Goal: Transaction & Acquisition: Book appointment/travel/reservation

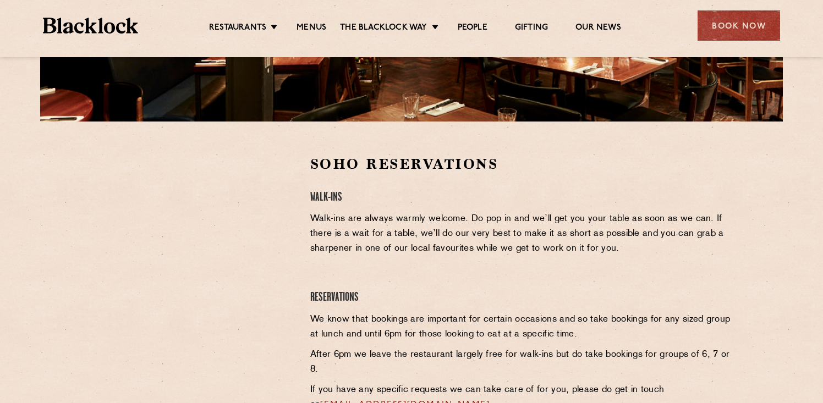
scroll to position [277, 0]
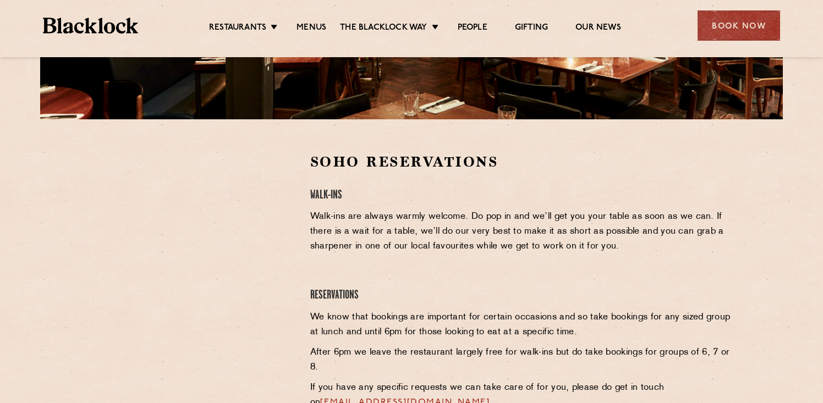
click at [72, 32] on img at bounding box center [90, 26] width 95 height 16
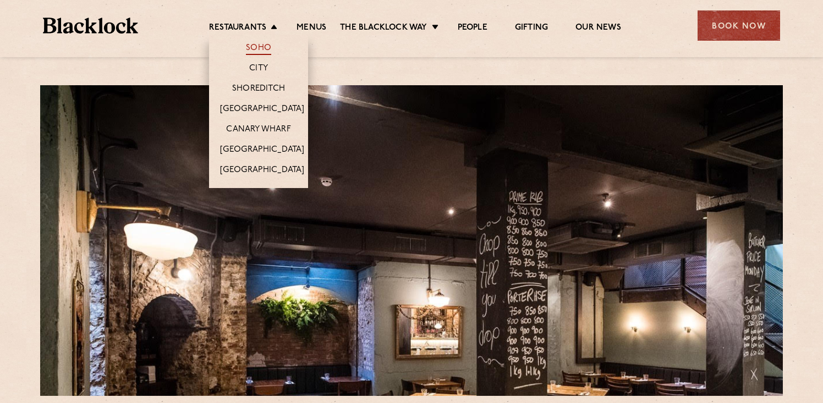
click at [255, 47] on link "Soho" at bounding box center [258, 49] width 25 height 12
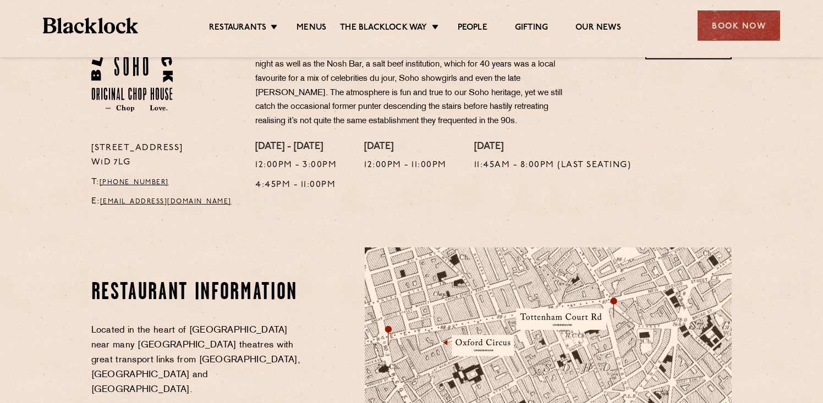
scroll to position [398, 0]
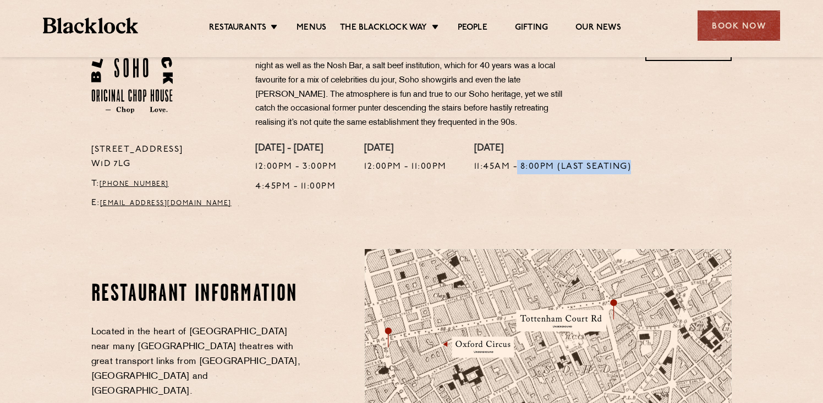
drag, startPoint x: 519, startPoint y: 166, endPoint x: 571, endPoint y: 178, distance: 53.6
click at [571, 178] on div "Sunday 11:45am - 8:00pm (Last seating)" at bounding box center [552, 180] width 157 height 74
click at [536, 168] on p "11:45am - 8:00pm (Last seating)" at bounding box center [552, 167] width 157 height 14
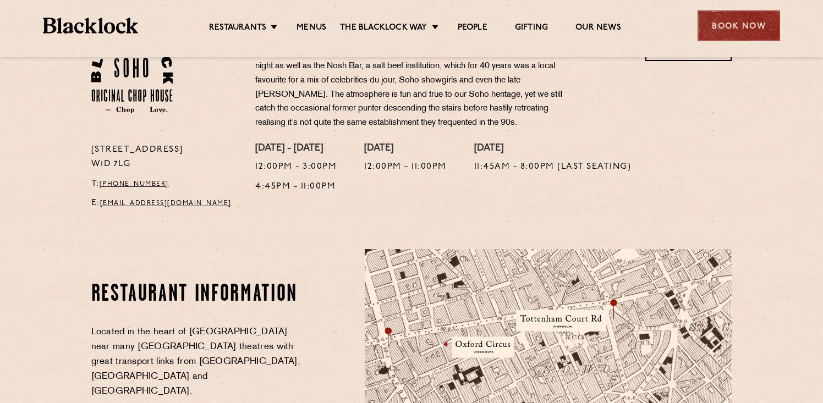
click at [754, 26] on div "Book Now" at bounding box center [738, 25] width 83 height 30
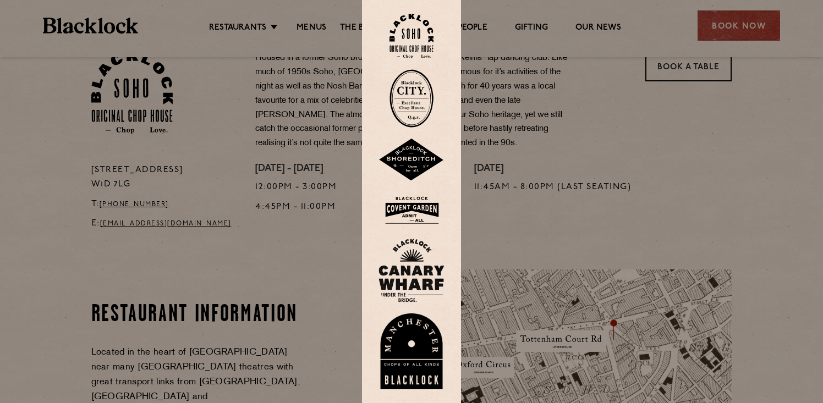
scroll to position [320, 0]
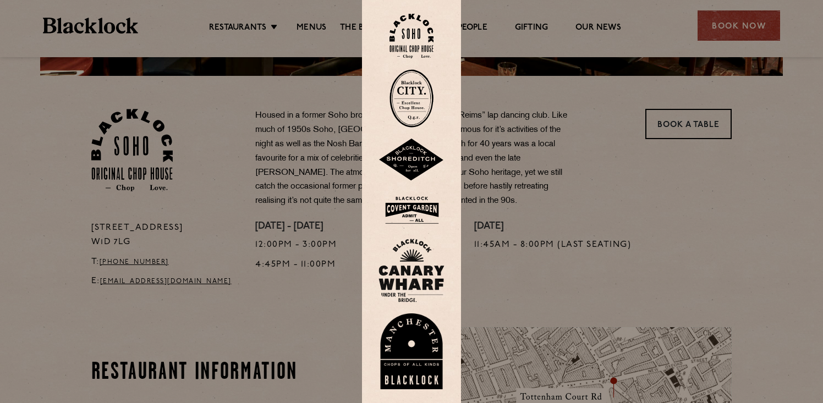
click at [416, 102] on img at bounding box center [411, 98] width 44 height 58
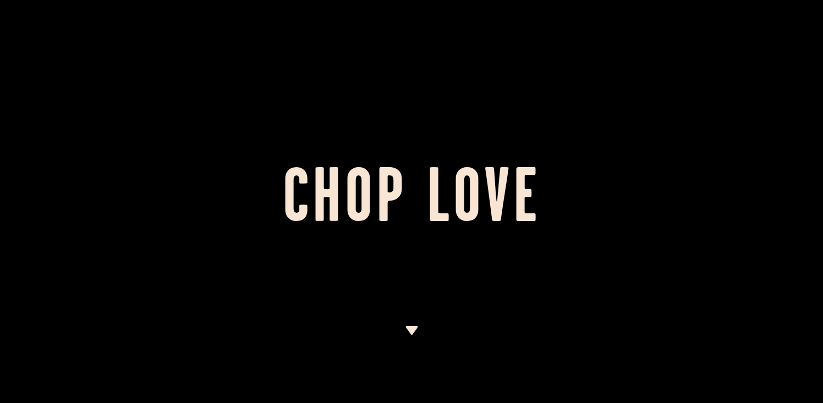
click at [542, 81] on div at bounding box center [411, 201] width 823 height 403
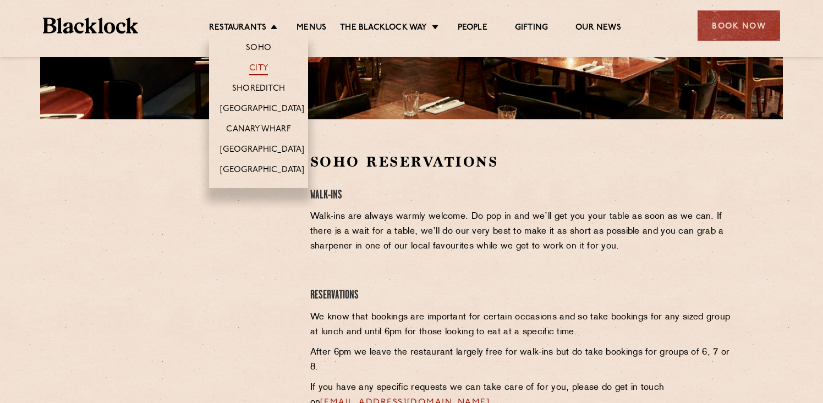
click at [263, 69] on link "City" at bounding box center [258, 69] width 19 height 12
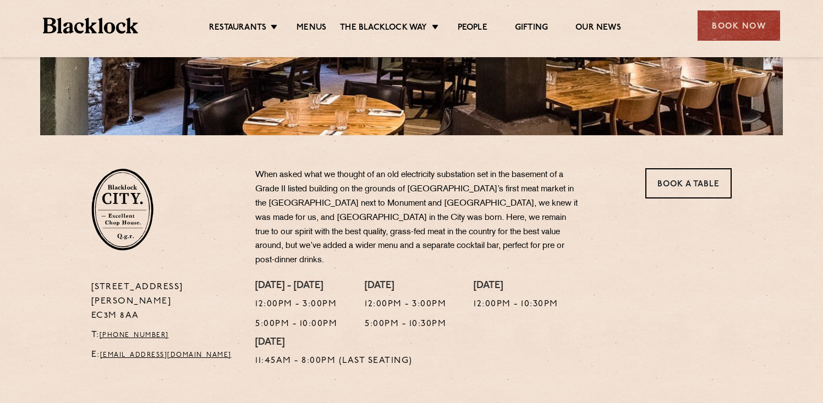
scroll to position [273, 0]
